Goal: Transaction & Acquisition: Purchase product/service

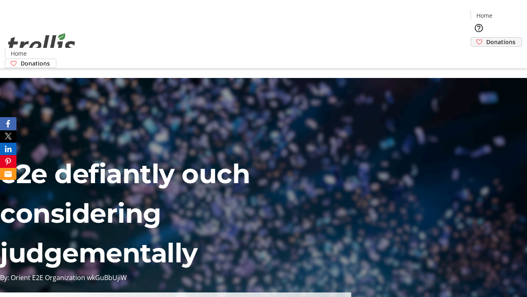
click at [486, 37] on span "Donations" at bounding box center [500, 41] width 29 height 9
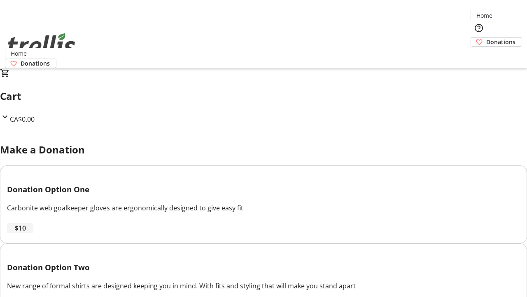
click at [26, 233] on span "$10" at bounding box center [20, 228] width 11 height 10
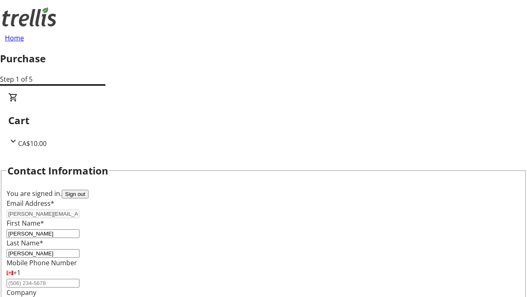
select select "CA"
type input "[STREET_ADDRESS][PERSON_NAME]"
type input "Kelowna"
select select "BC"
type input "Kelowna"
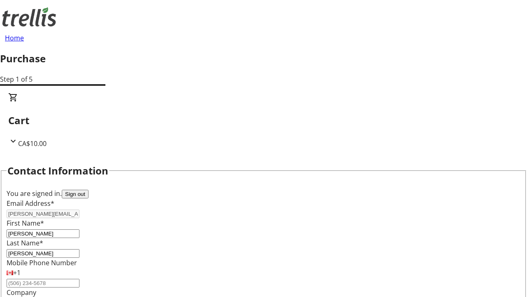
type input "V1Y 0C2"
